Goal: Task Accomplishment & Management: Use online tool/utility

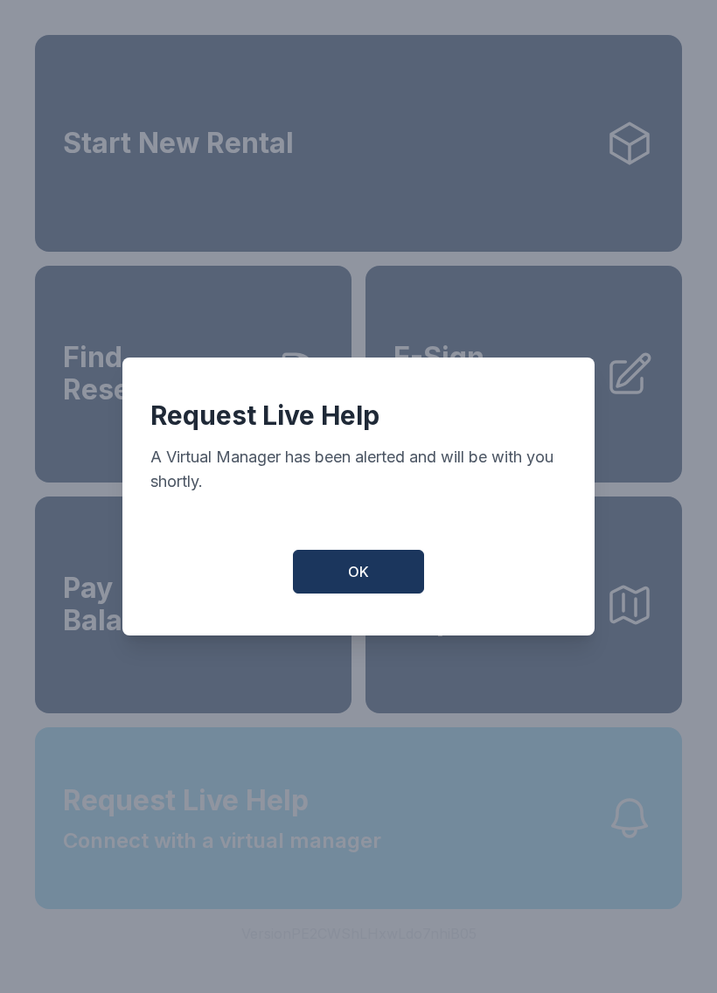
click at [366, 569] on button "OK" at bounding box center [358, 572] width 131 height 44
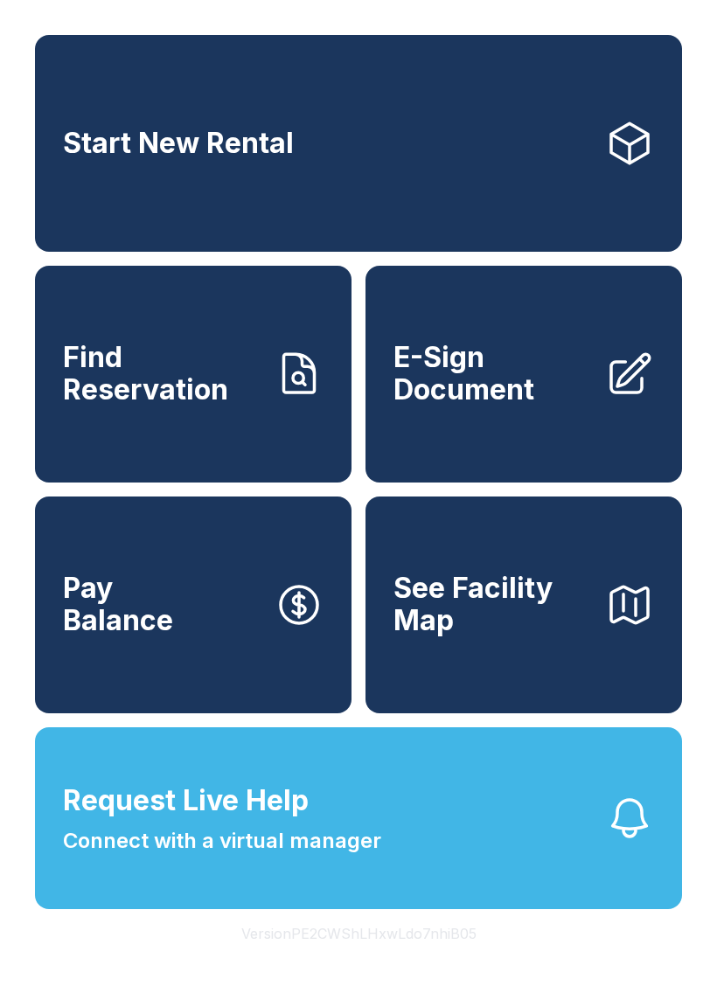
click at [334, 834] on span "Request Live Help Connect with a virtual manager" at bounding box center [222, 818] width 318 height 77
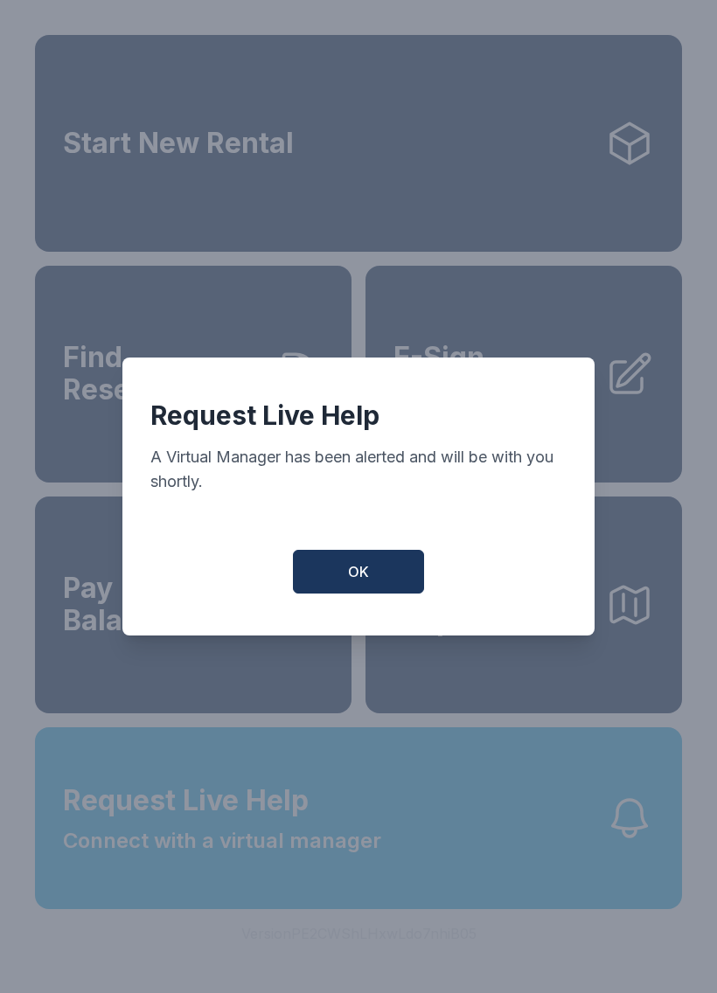
click at [391, 577] on button "OK" at bounding box center [358, 572] width 131 height 44
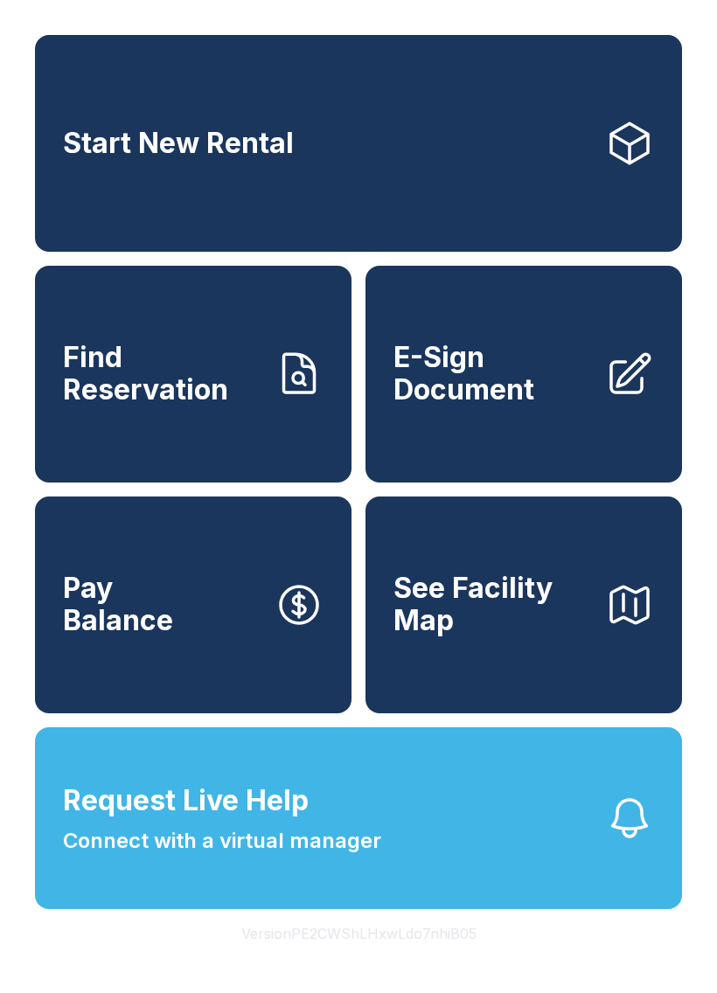
click at [539, 399] on span "E-Sign Document" at bounding box center [493, 374] width 198 height 64
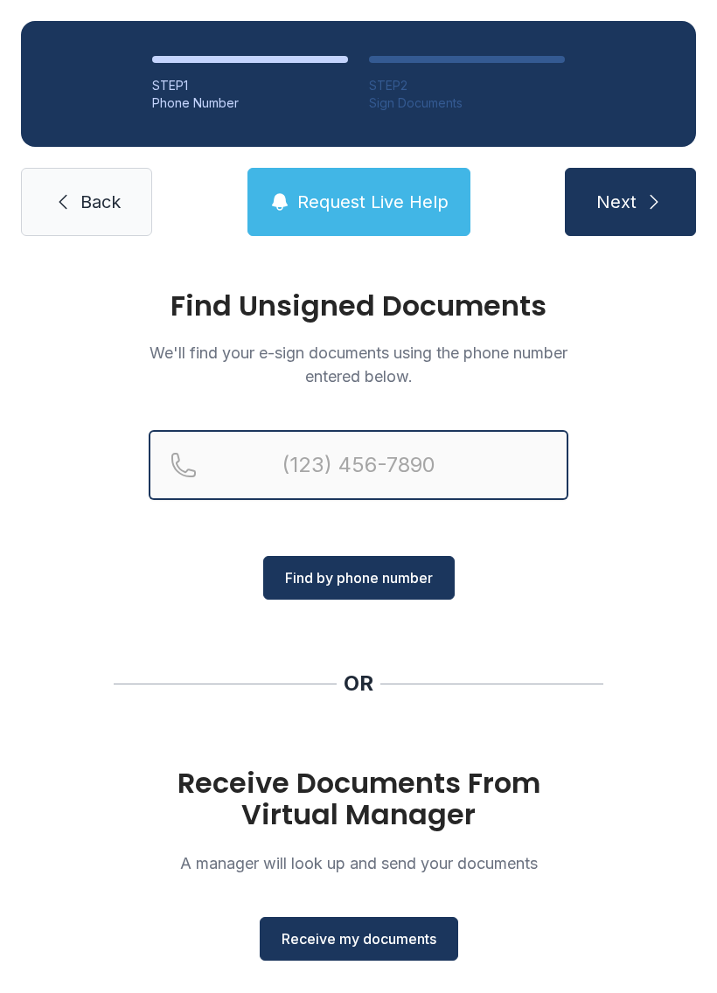
click at [346, 459] on input "Reservation phone number" at bounding box center [359, 465] width 420 height 70
type input "[PHONE_NUMBER]"
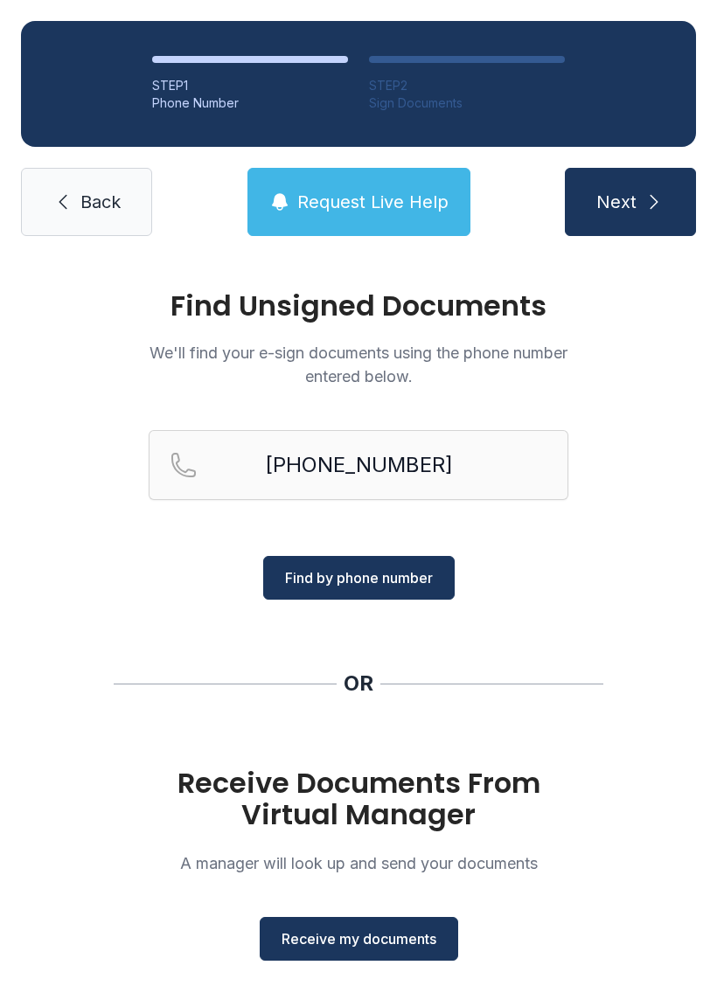
click at [394, 576] on span "Find by phone number" at bounding box center [359, 578] width 148 height 21
click at [406, 585] on span "Find by phone number" at bounding box center [359, 578] width 148 height 21
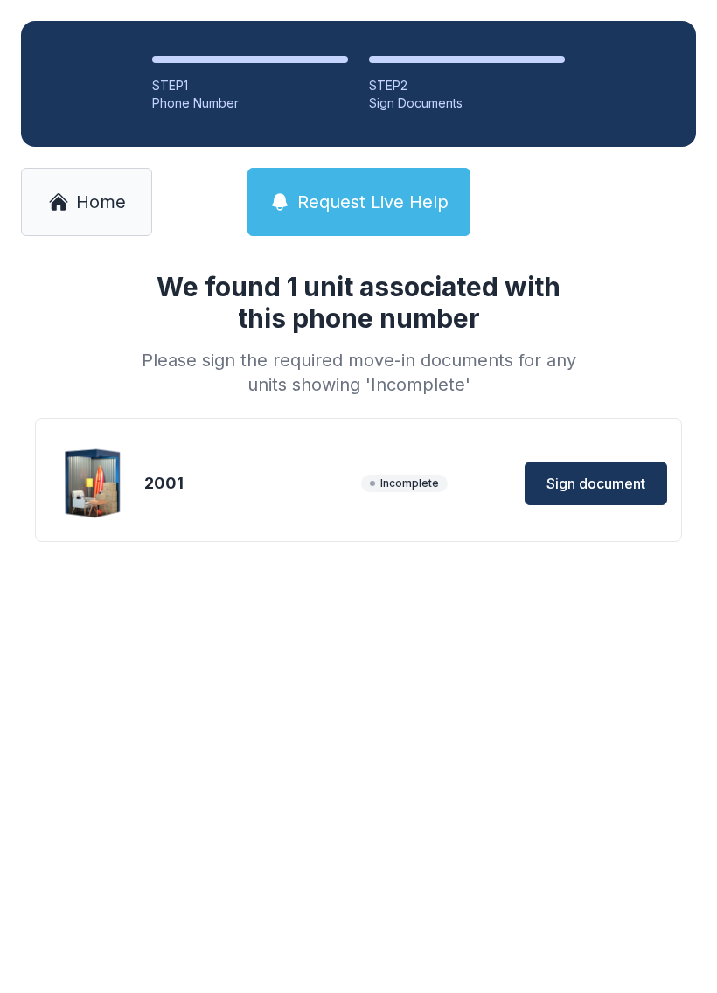
click at [603, 492] on span "Sign document" at bounding box center [596, 483] width 99 height 21
